Goal: Task Accomplishment & Management: Complete application form

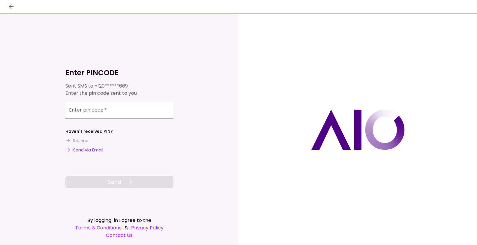
click at [119, 112] on input "Enter pin code   *" at bounding box center [119, 110] width 108 height 17
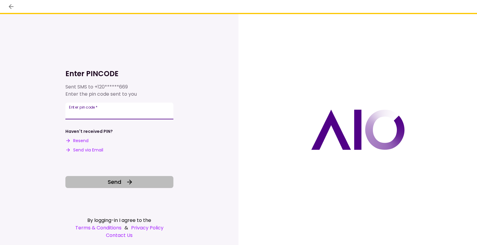
type input "******"
click at [110, 181] on span "Send" at bounding box center [115, 182] width 14 height 8
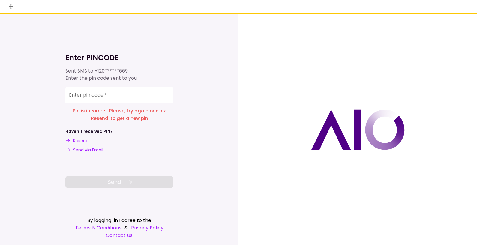
click at [129, 99] on input "Enter pin code   *" at bounding box center [119, 95] width 108 height 17
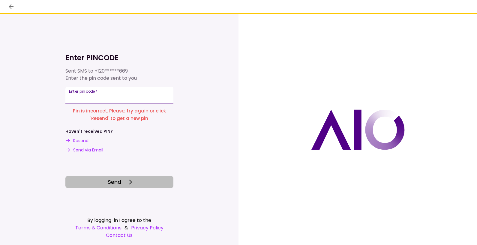
type input "******"
click at [115, 181] on span "Send" at bounding box center [115, 182] width 14 height 8
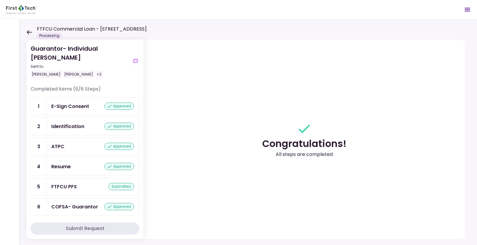
click at [73, 186] on div "FTFCU PFS" at bounding box center [64, 187] width 26 height 8
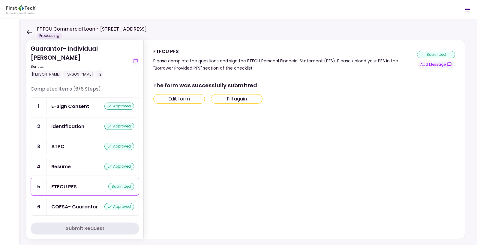
click at [204, 188] on section "The form was successfully submitted Edit form Fill again" at bounding box center [304, 155] width 302 height 162
click at [207, 32] on div "Guarantor- Individual Susan Price Sent to: Jim Price Paddy Ryan +2 Completed it…" at bounding box center [248, 132] width 458 height 226
click at [140, 8] on header "FTFCU Commercial Loan - 1151-B Hospital Way Pocatello Processing 0 Messages New…" at bounding box center [238, 9] width 477 height 19
click at [26, 30] on div "Guarantor- Individual Susan Price Sent to: Jim Price Paddy Ryan +2 Completed it…" at bounding box center [248, 132] width 458 height 226
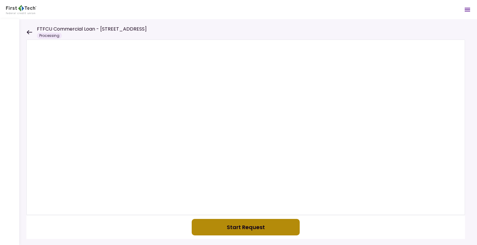
click at [231, 227] on button "Start Request" at bounding box center [246, 227] width 108 height 17
